Goal: Browse casually: Explore the website without a specific task or goal

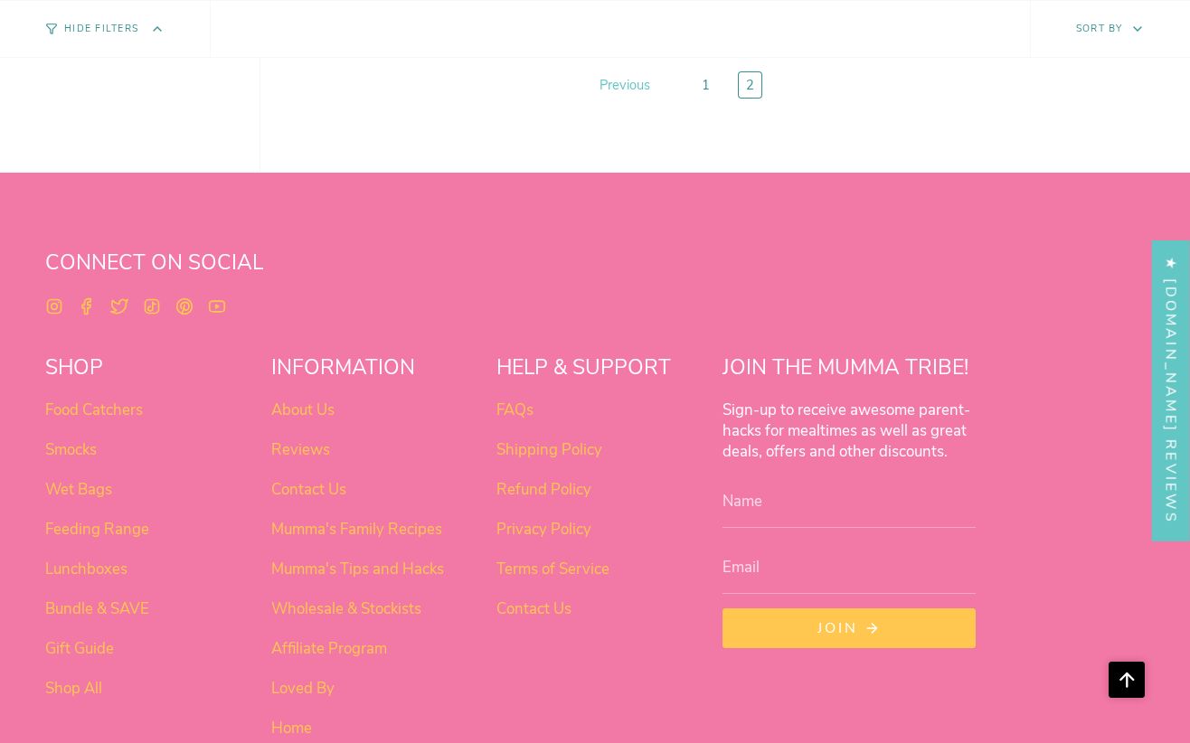
scroll to position [1787, 0]
